Goal: Information Seeking & Learning: Compare options

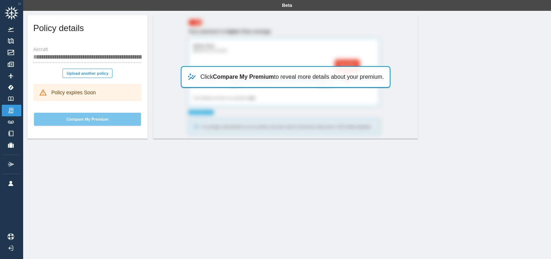
click at [76, 119] on button "Compare My Premium" at bounding box center [87, 119] width 107 height 13
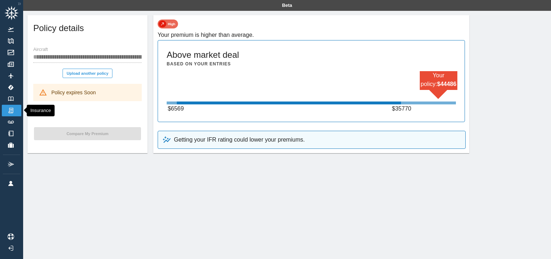
click at [9, 109] on img at bounding box center [11, 110] width 8 height 7
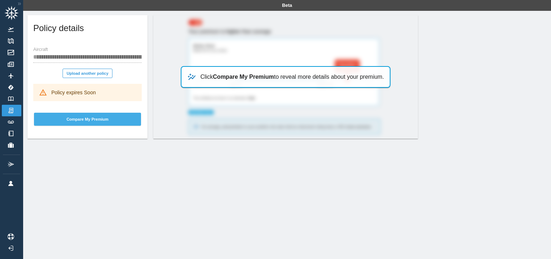
click at [83, 120] on button "Compare My Premium" at bounding box center [87, 119] width 107 height 13
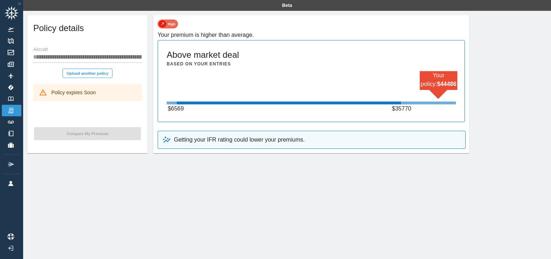
click at [208, 136] on p "Getting your IFR rating could lower your premiums." at bounding box center [239, 140] width 131 height 9
click at [169, 25] on img at bounding box center [168, 24] width 21 height 9
click at [166, 23] on img at bounding box center [168, 24] width 21 height 9
click at [9, 98] on img at bounding box center [11, 99] width 8 height 5
